Goal: Find specific page/section: Find specific page/section

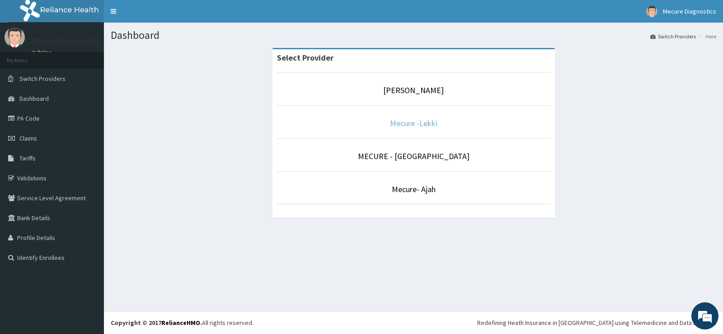
click at [410, 121] on link "Mecure -Lekki" at bounding box center [413, 123] width 47 height 10
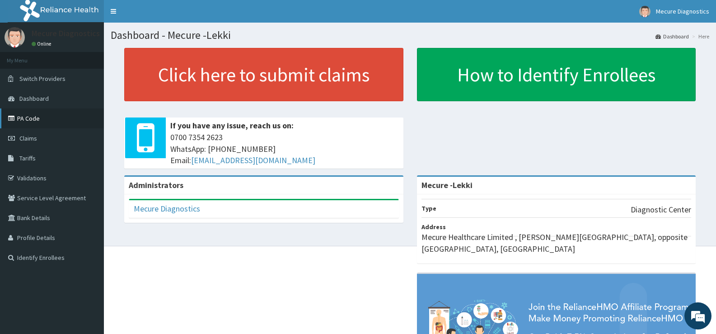
click at [30, 118] on link "PA Code" at bounding box center [52, 118] width 104 height 20
